Goal: Task Accomplishment & Management: Complete application form

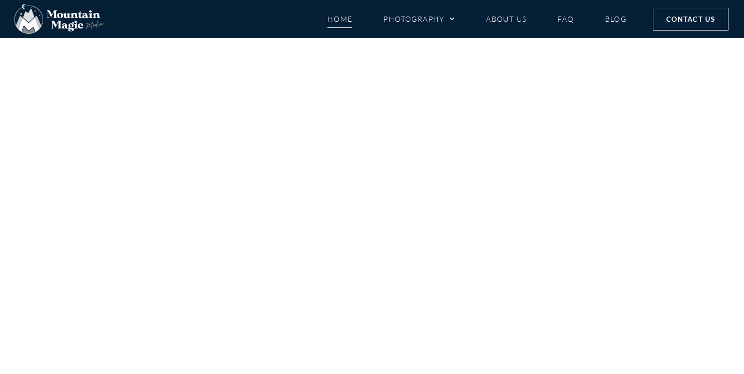
scroll to position [4853, 0]
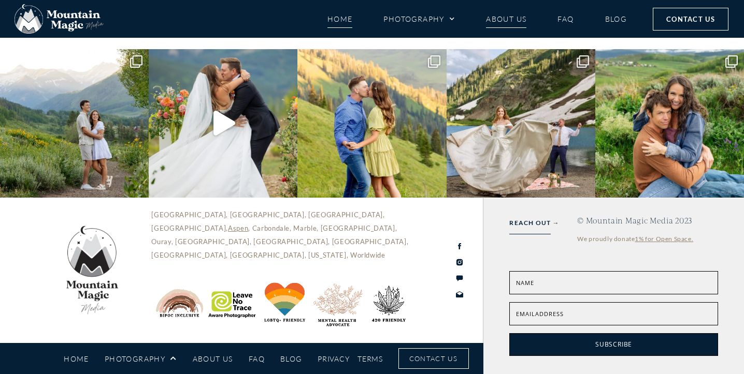
click at [513, 18] on link "About Us" at bounding box center [506, 19] width 40 height 18
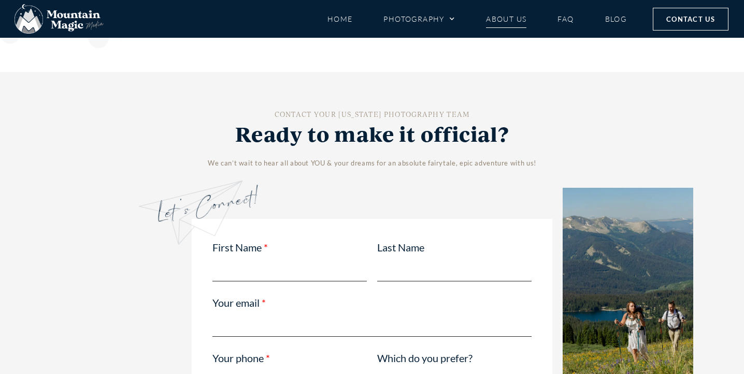
scroll to position [2511, 0]
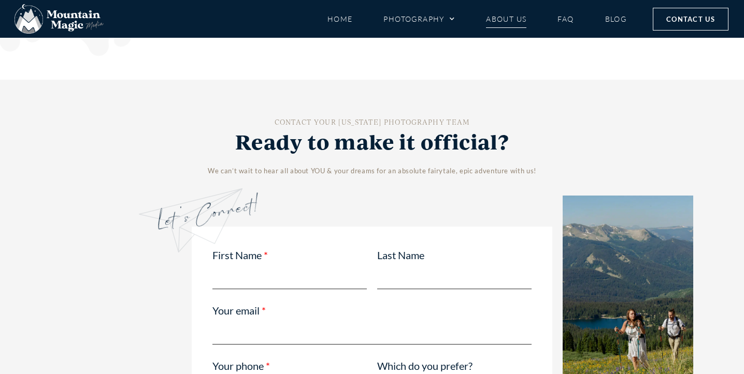
click at [265, 265] on input "First Name" at bounding box center [289, 277] width 154 height 24
type input "[PERSON_NAME]"
type input "[EMAIL_ADDRESS][DOMAIN_NAME]"
type input "6107241297"
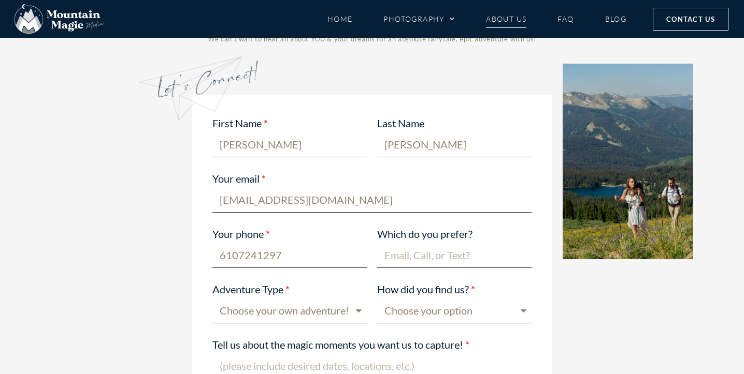
scroll to position [2646, 0]
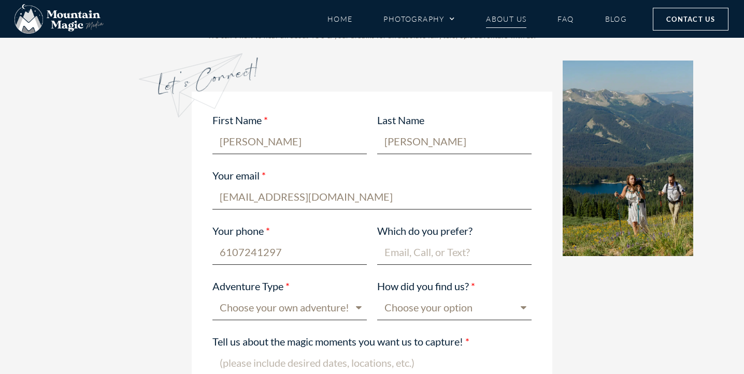
click at [417, 241] on input "Which do you prefer?" at bounding box center [454, 253] width 154 height 24
type input "email"
click at [269, 296] on select "Choose your own adventure! Proposal Engagement Elopement Wedding Boudoir Family…" at bounding box center [289, 308] width 154 height 24
select select "Other"
click at [431, 296] on select "Choose your option Blog post Crested Butte Gunnison Wedding Guide Event Faceboo…" at bounding box center [454, 308] width 154 height 24
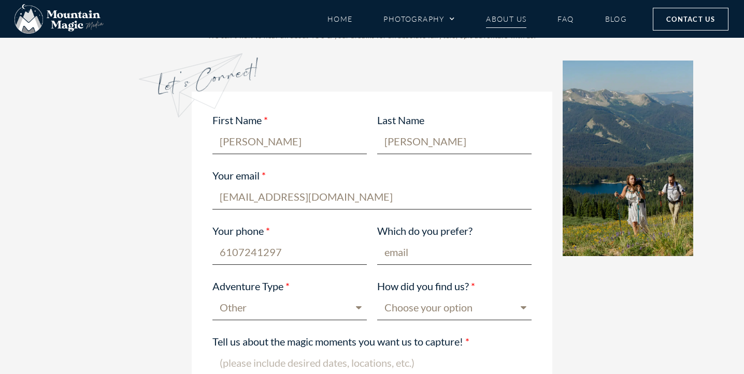
select select "Google"
click at [363, 352] on textarea "Tell us about the magic moments you want us to capture!" at bounding box center [371, 378] width 319 height 52
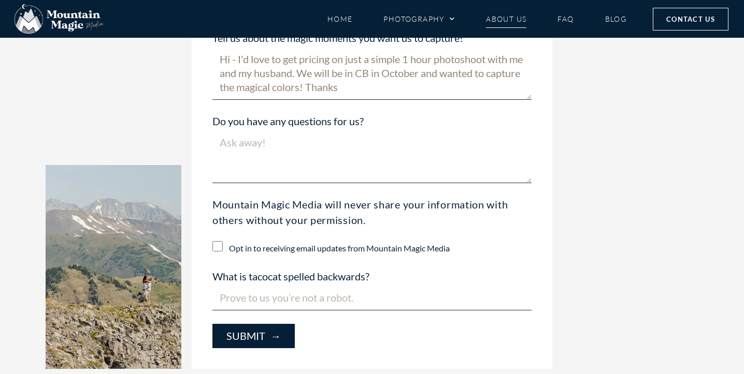
scroll to position [2953, 0]
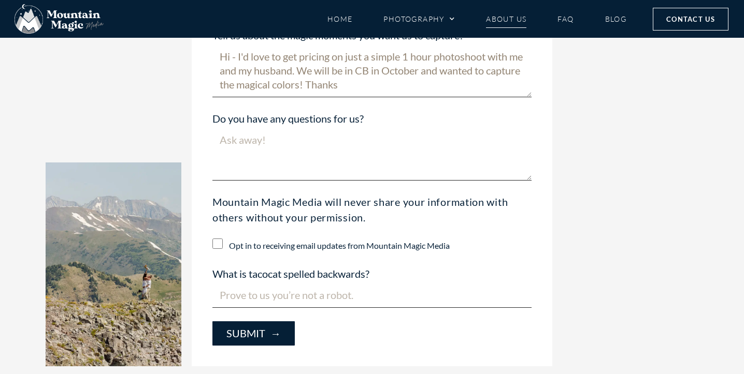
type textarea "Hi - I'd love to get pricing on just a simple 1 hour photoshoot with me and my …"
click at [321, 284] on input "What is tacocat spelled backwards?" at bounding box center [371, 296] width 319 height 24
type input "tacocat"
click at [251, 328] on span "Submit →" at bounding box center [253, 334] width 54 height 12
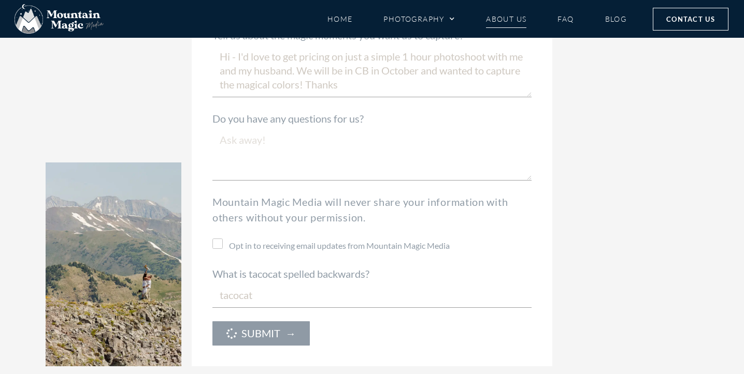
scroll to position [2972, 0]
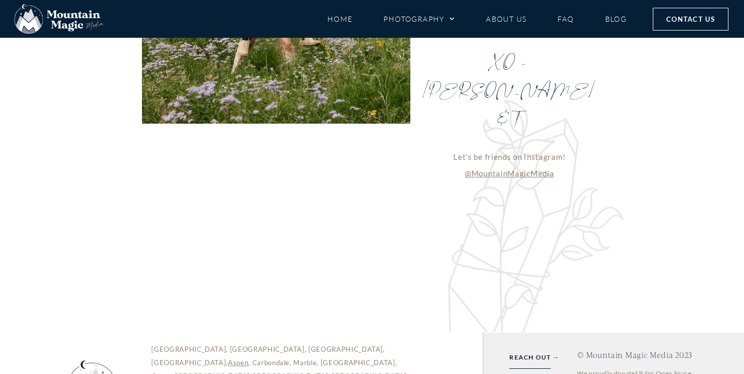
scroll to position [1440, 0]
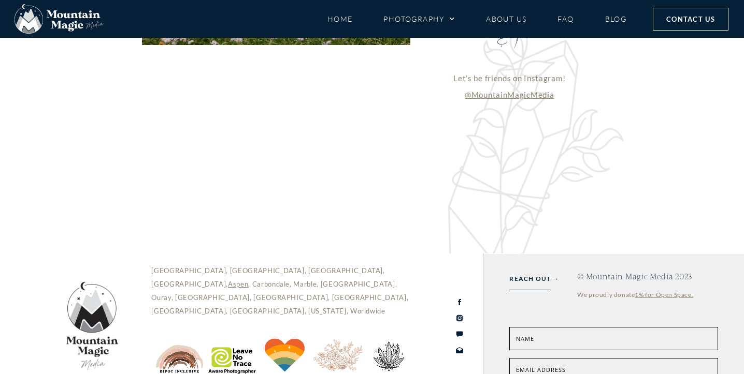
click at [460, 315] on icon at bounding box center [459, 318] width 6 height 7
